Goal: Navigation & Orientation: Find specific page/section

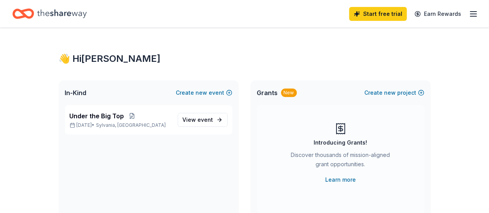
click at [117, 115] on span "Under the Big Top" at bounding box center [97, 116] width 55 height 9
drag, startPoint x: 206, startPoint y: 118, endPoint x: 273, endPoint y: 118, distance: 67.4
click at [206, 118] on span "event" at bounding box center [205, 120] width 15 height 7
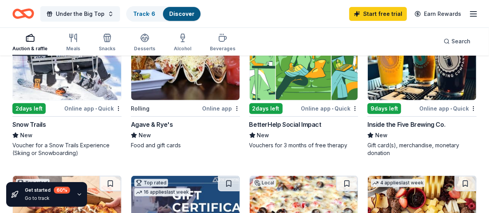
scroll to position [77, 0]
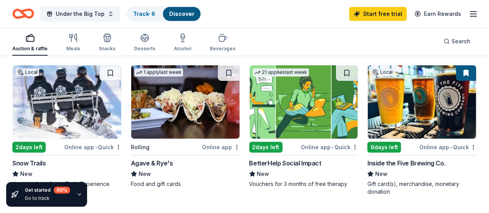
click at [139, 170] on span "New" at bounding box center [145, 174] width 12 height 9
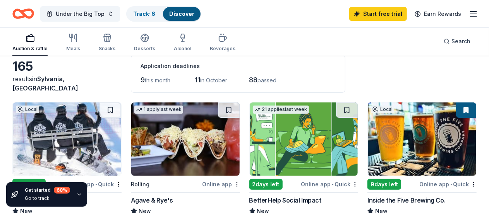
scroll to position [0, 0]
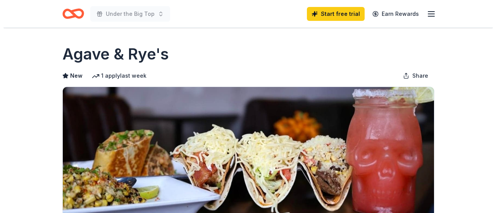
scroll to position [155, 0]
